Goal: Task Accomplishment & Management: Use online tool/utility

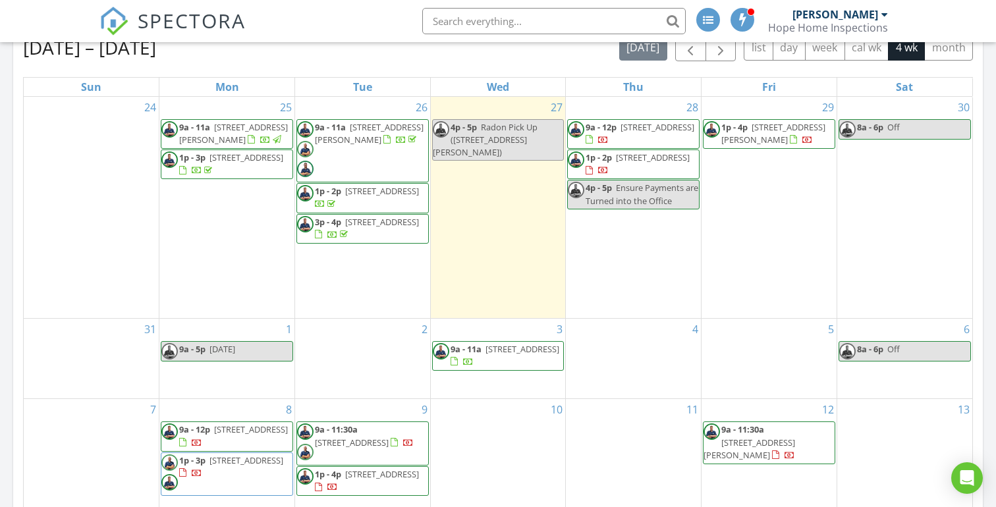
scroll to position [537, 0]
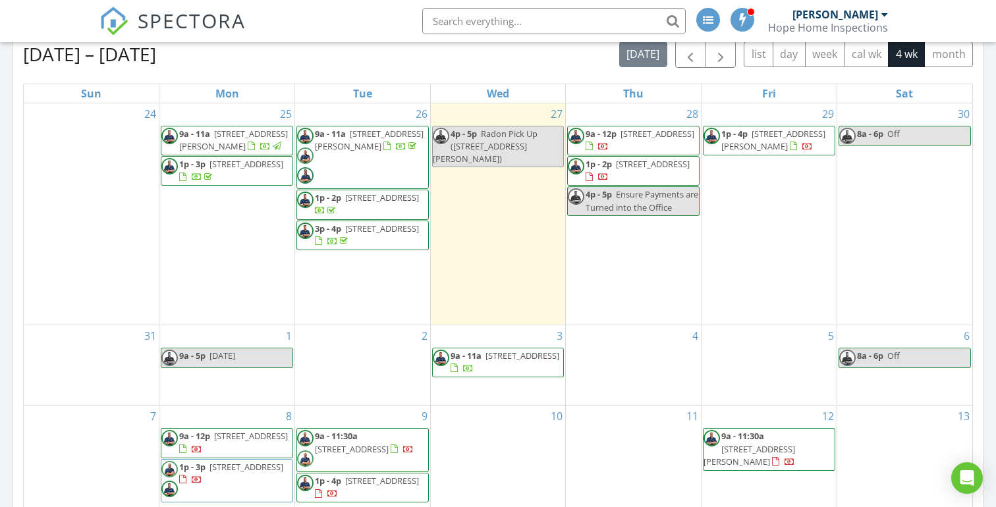
click at [593, 142] on div at bounding box center [588, 146] width 7 height 9
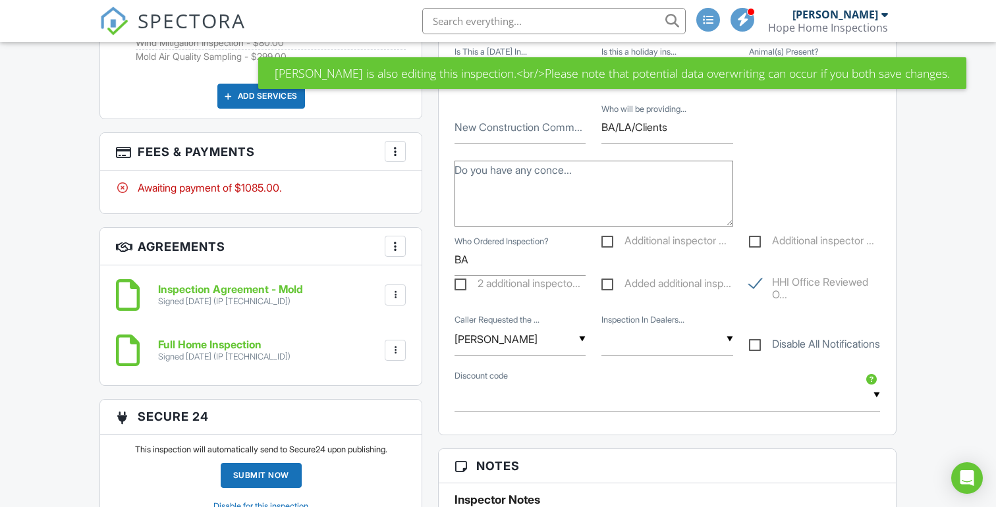
scroll to position [901, 0]
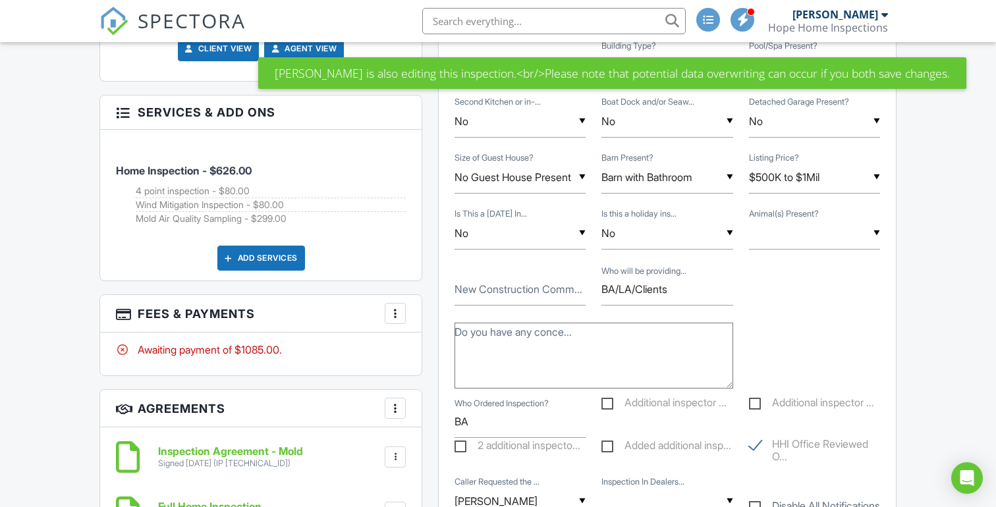
click at [393, 312] on div at bounding box center [395, 313] width 13 height 13
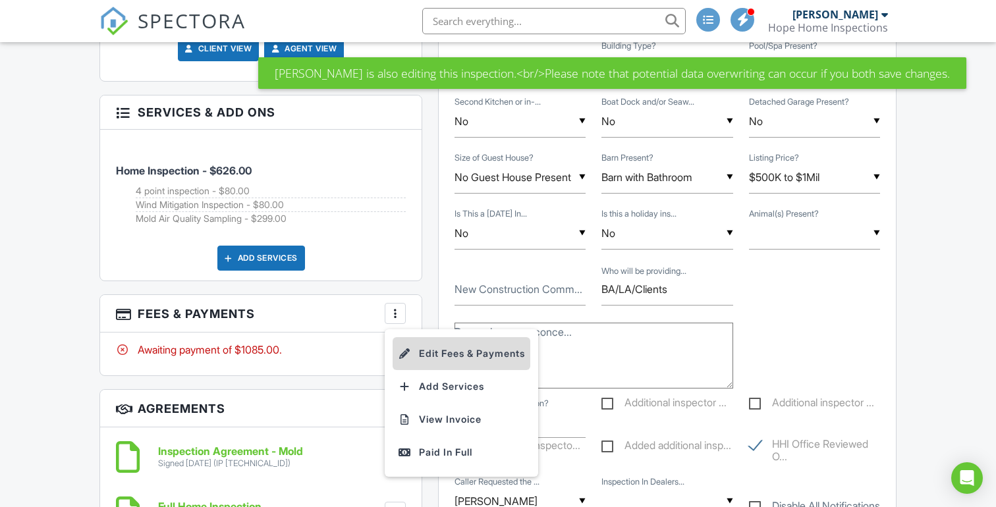
click at [444, 364] on li "Edit Fees & Payments" at bounding box center [462, 353] width 138 height 33
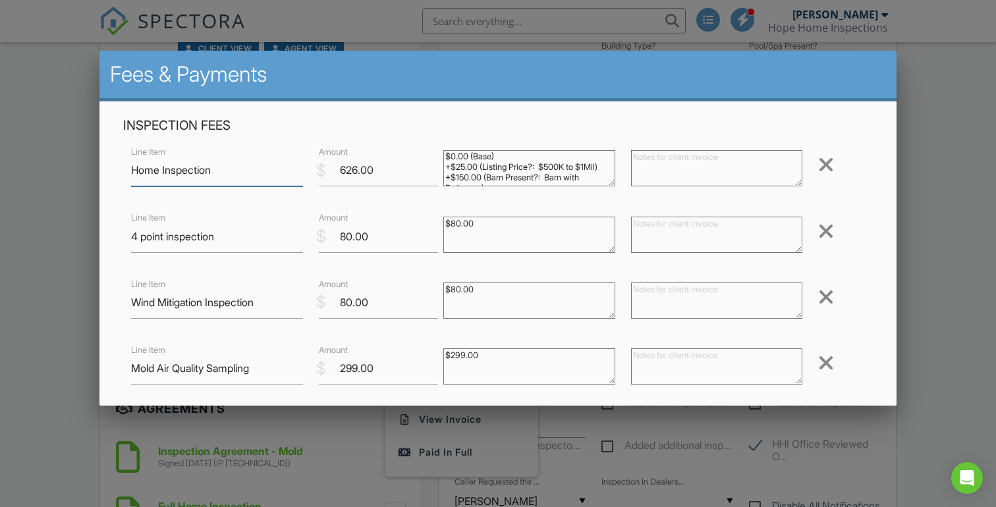
scroll to position [0, 0]
click at [989, 142] on div at bounding box center [498, 251] width 996 height 634
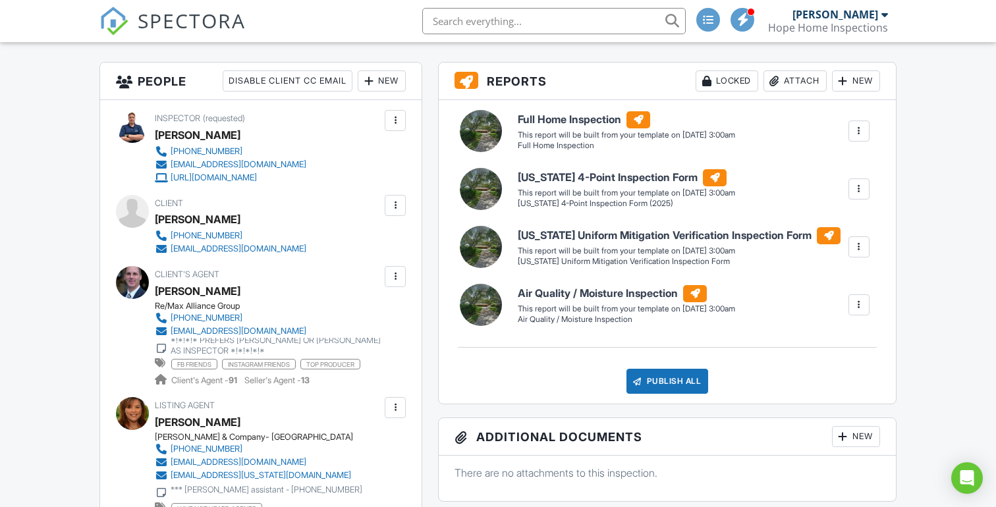
scroll to position [314, 0]
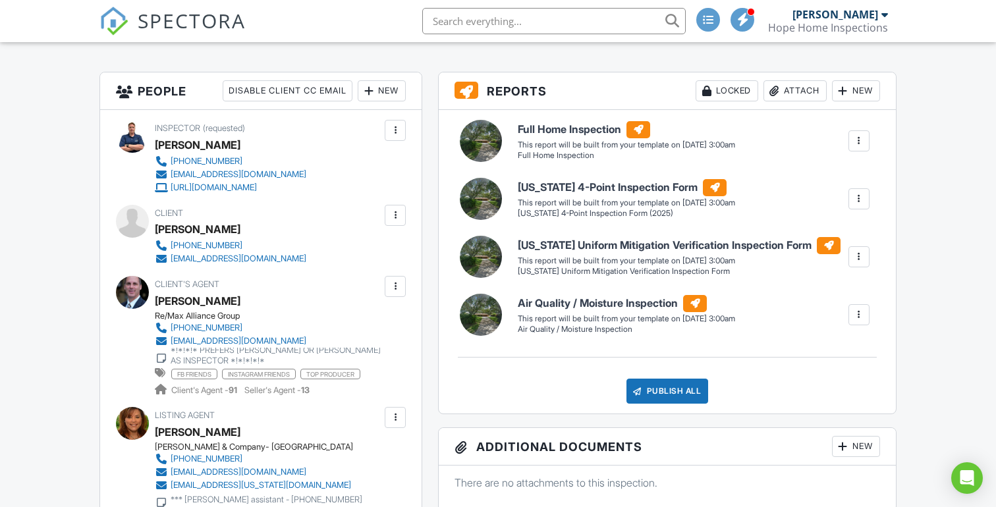
click at [846, 95] on div at bounding box center [842, 90] width 13 height 13
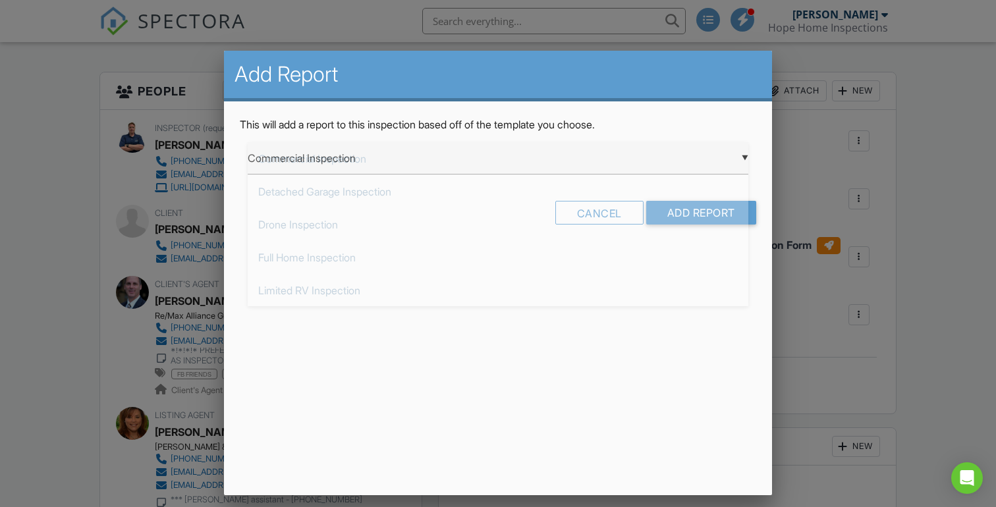
click at [724, 161] on div "▼ Commercial Inspection Commercial Inspection Detached Garage Inspection Drone …" at bounding box center [498, 158] width 501 height 32
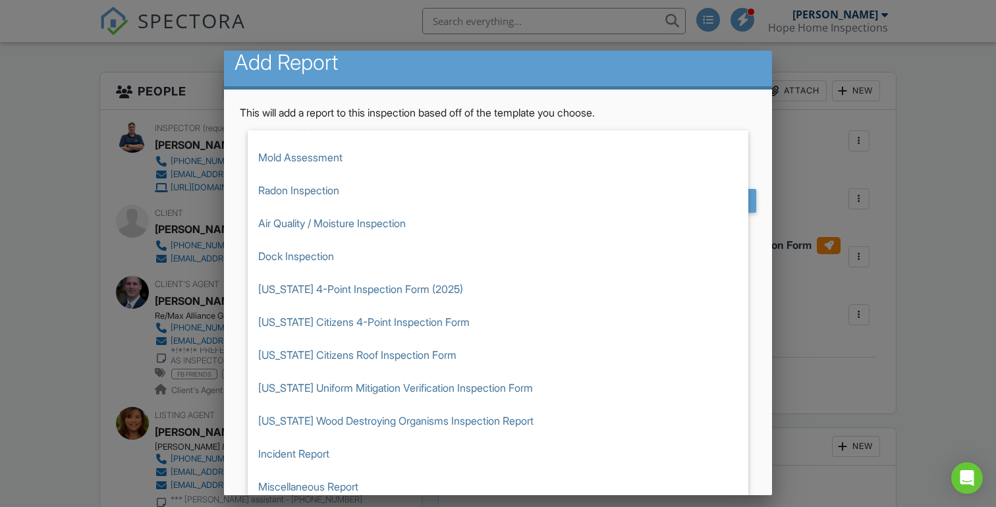
scroll to position [0, 0]
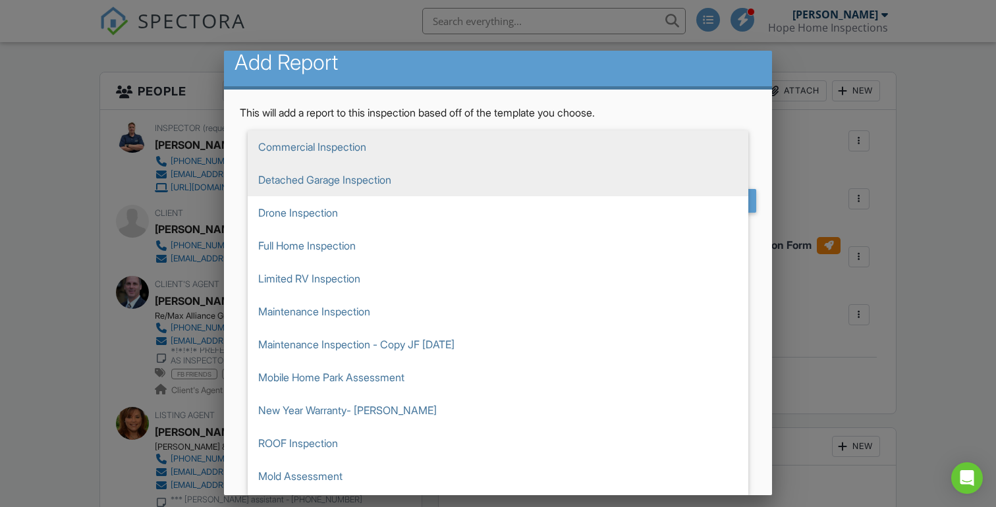
click at [421, 181] on span "Detached Garage Inspection" at bounding box center [498, 179] width 501 height 33
type input "Detached Garage Inspection"
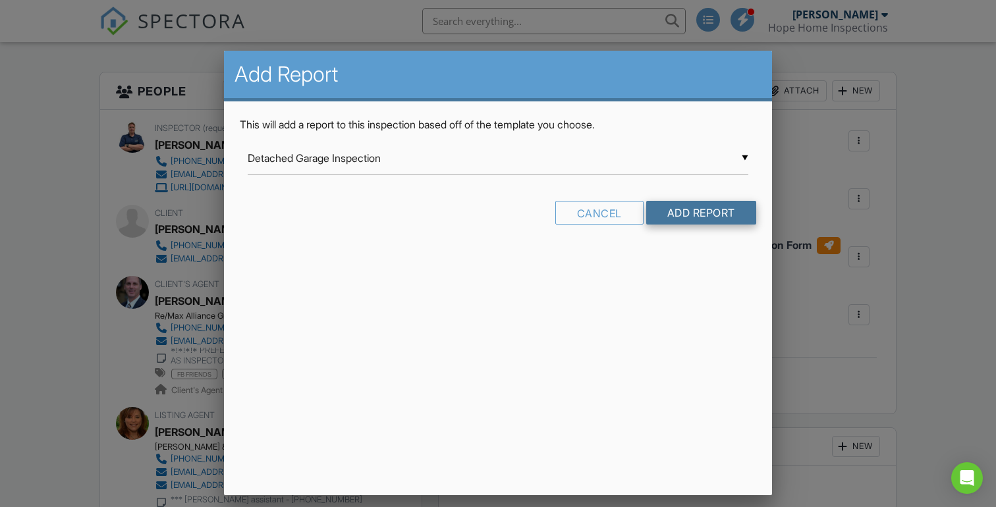
click at [703, 219] on input "Add Report" at bounding box center [701, 213] width 110 height 24
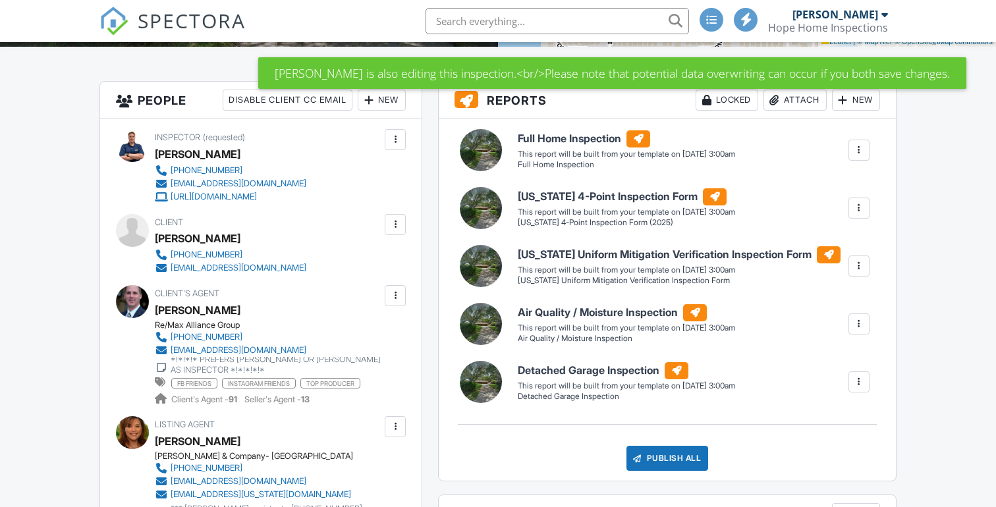
scroll to position [310, 0]
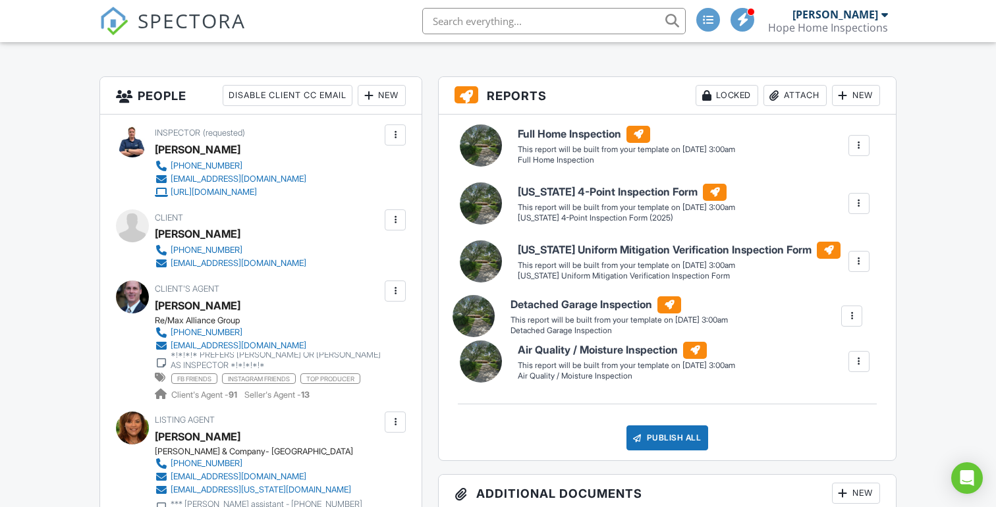
drag, startPoint x: 782, startPoint y: 376, endPoint x: 775, endPoint y: 313, distance: 63.0
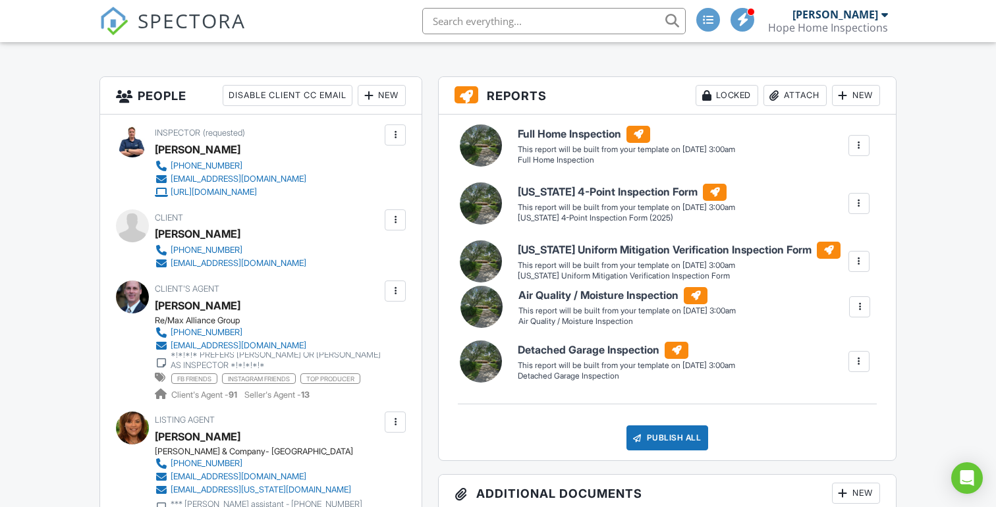
drag, startPoint x: 793, startPoint y: 378, endPoint x: 794, endPoint y: 308, distance: 70.5
